Goal: Information Seeking & Learning: Learn about a topic

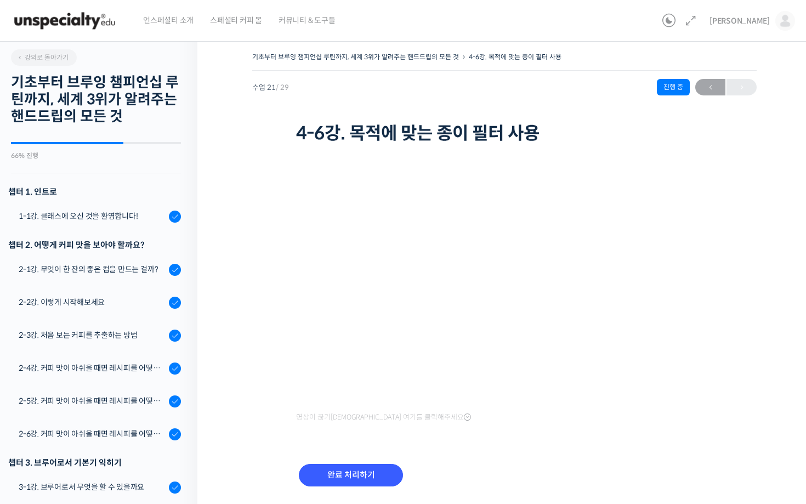
scroll to position [854, 0]
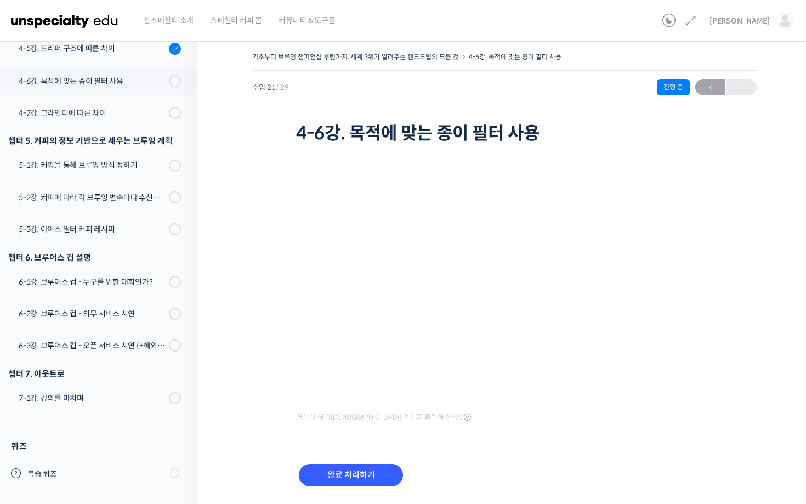
scroll to position [854, 0]
click at [366, 470] on input "완료 처리하기" at bounding box center [351, 475] width 104 height 22
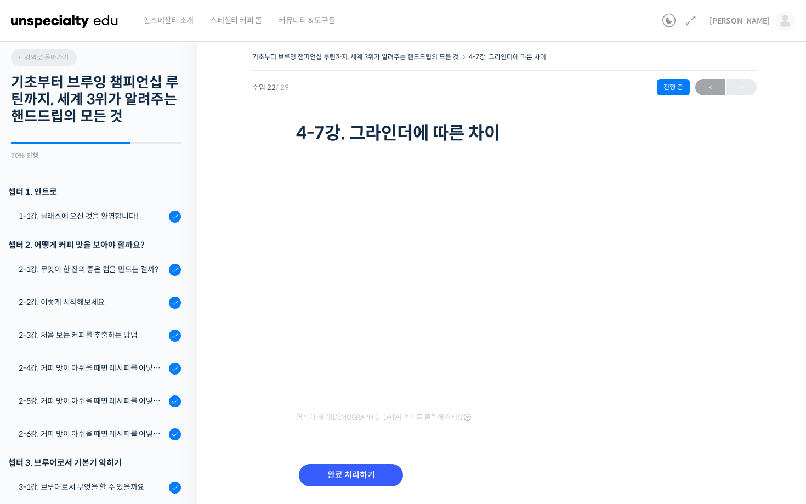
click at [24, 61] on span "강의로 돌아가기" at bounding box center [42, 57] width 52 height 8
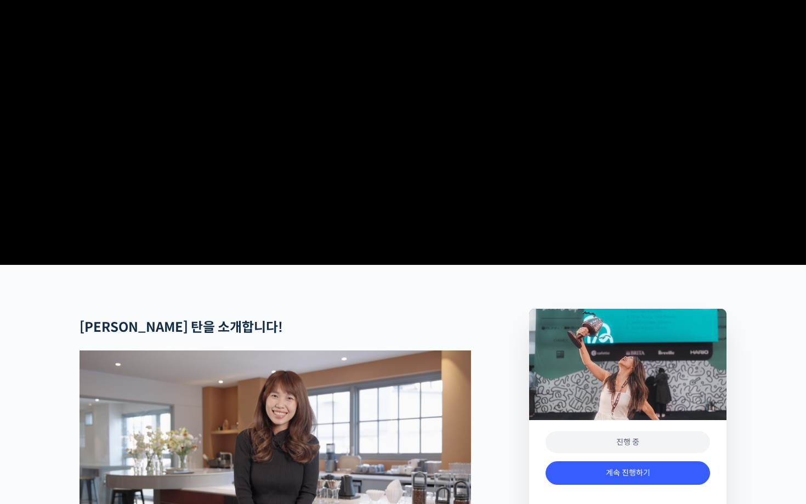
scroll to position [243, 0]
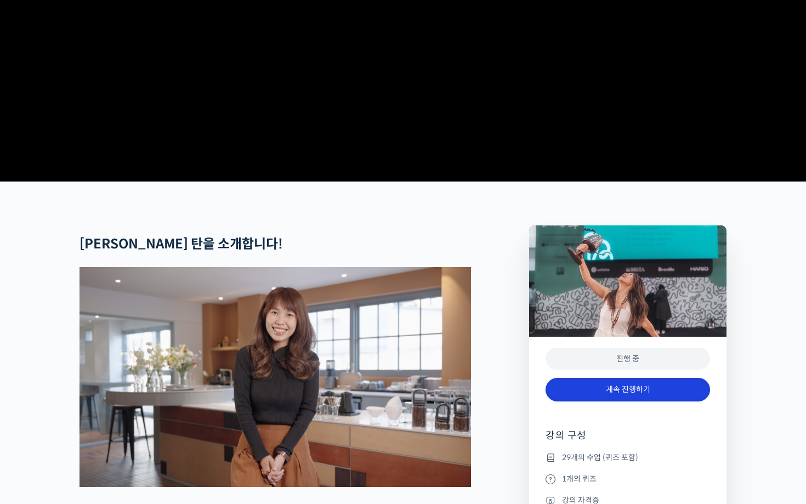
click at [641, 402] on link "계속 진행하기" at bounding box center [628, 390] width 165 height 24
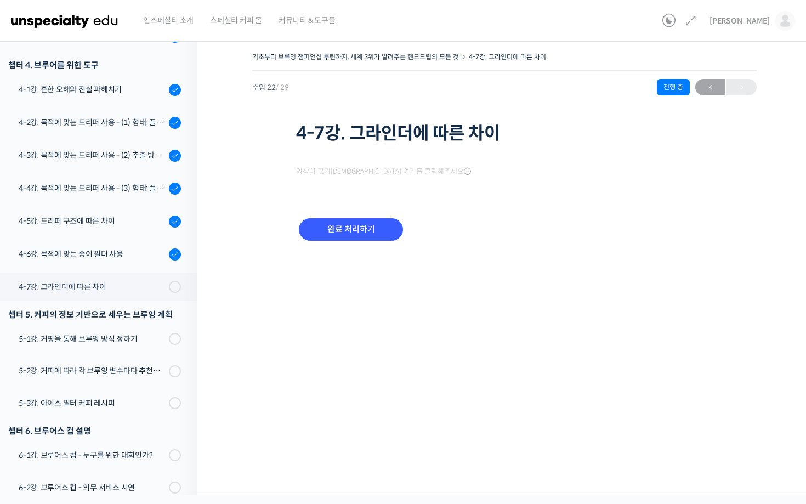
scroll to position [855, 0]
